Goal: Navigation & Orientation: Find specific page/section

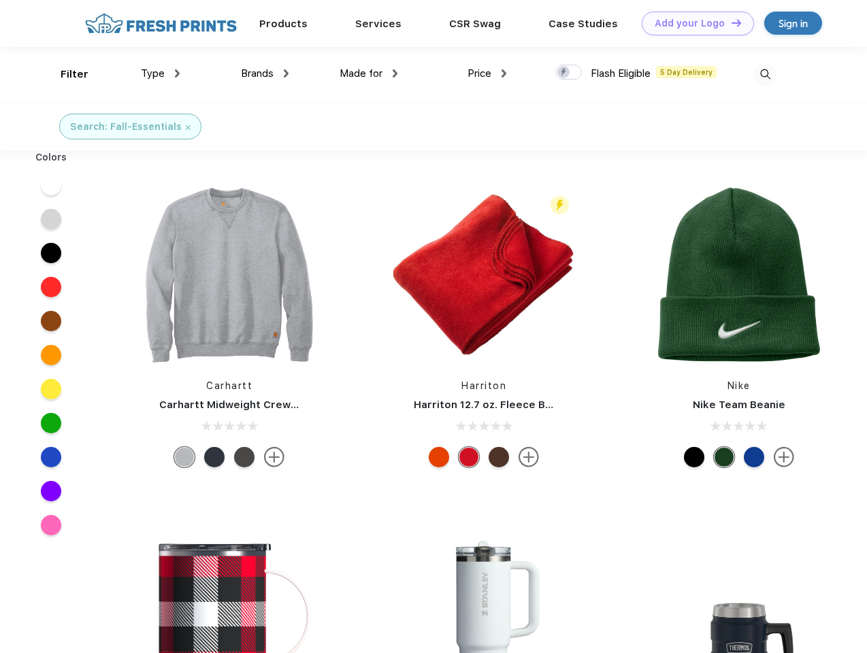
click at [693, 23] on link "Add your Logo Design Tool" at bounding box center [698, 24] width 112 height 24
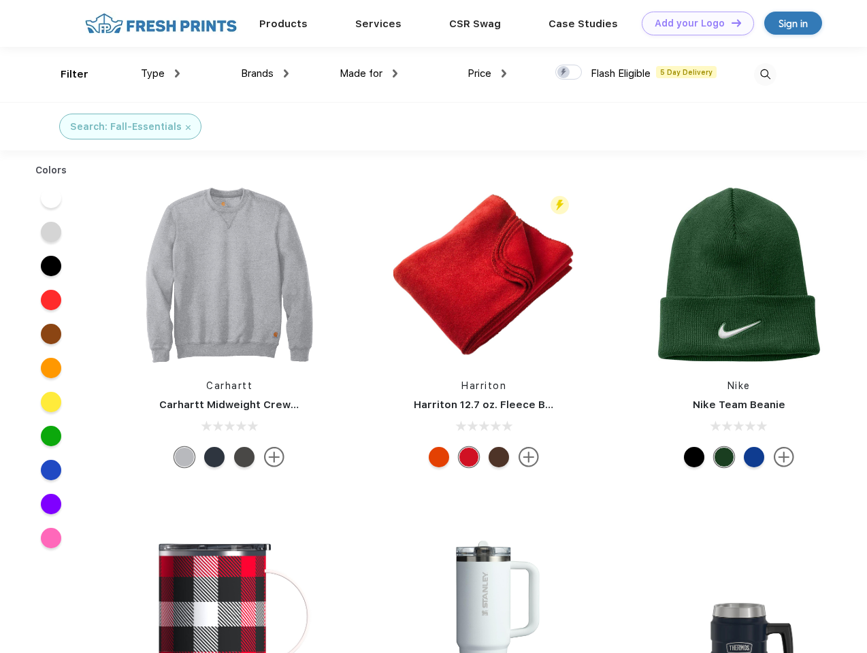
click at [0, 0] on div "Design Tool" at bounding box center [0, 0] width 0 height 0
click at [730, 22] on link "Add your Logo Design Tool" at bounding box center [698, 24] width 112 height 24
click at [65, 74] on div "Filter" at bounding box center [75, 75] width 28 height 16
click at [161, 73] on span "Type" at bounding box center [153, 73] width 24 height 12
click at [265, 73] on span "Brands" at bounding box center [257, 73] width 33 height 12
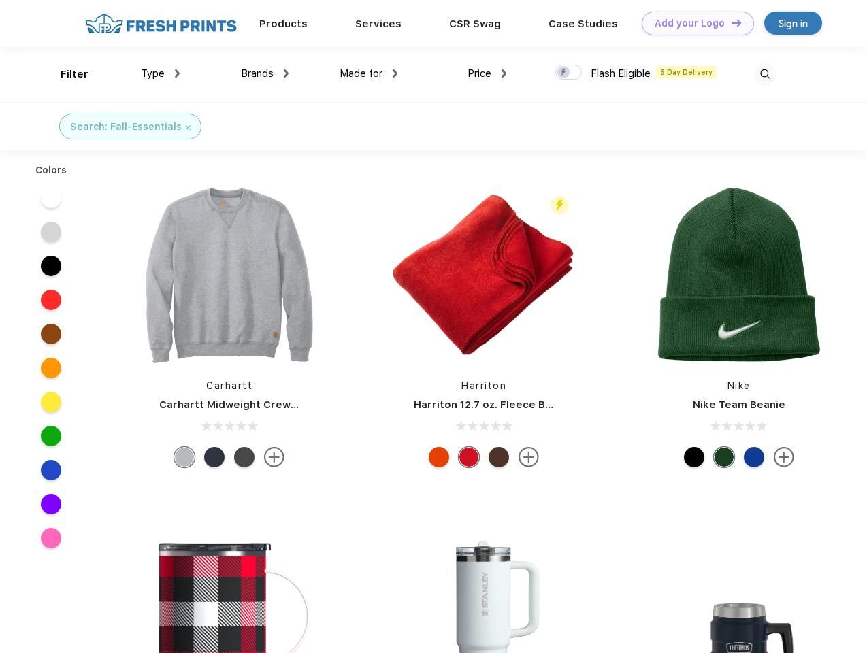
click at [369, 73] on span "Made for" at bounding box center [360, 73] width 43 height 12
click at [487, 73] on span "Price" at bounding box center [479, 73] width 24 height 12
click at [569, 73] on div at bounding box center [568, 72] width 27 height 15
click at [564, 73] on input "checkbox" at bounding box center [559, 68] width 9 height 9
click at [765, 74] on img at bounding box center [765, 74] width 22 height 22
